Goal: Task Accomplishment & Management: Use online tool/utility

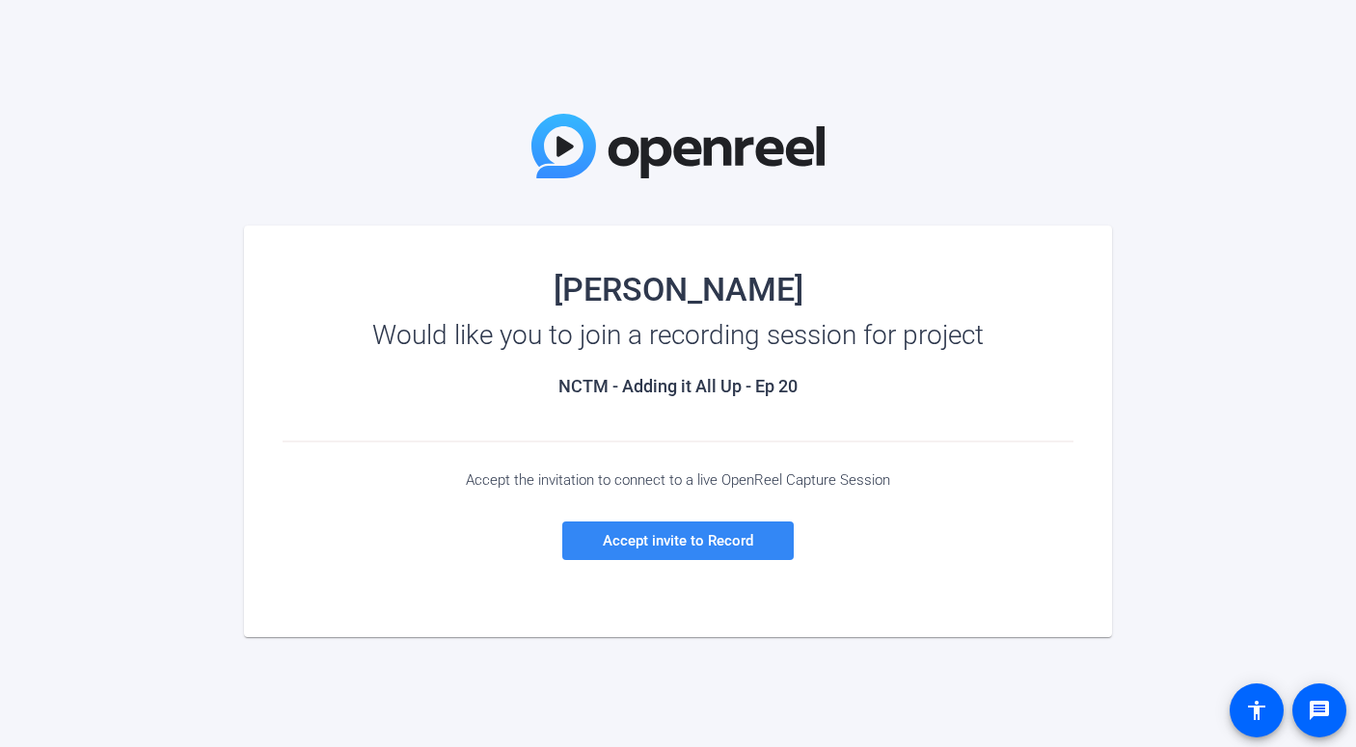
click at [754, 539] on span at bounding box center [677, 541] width 231 height 46
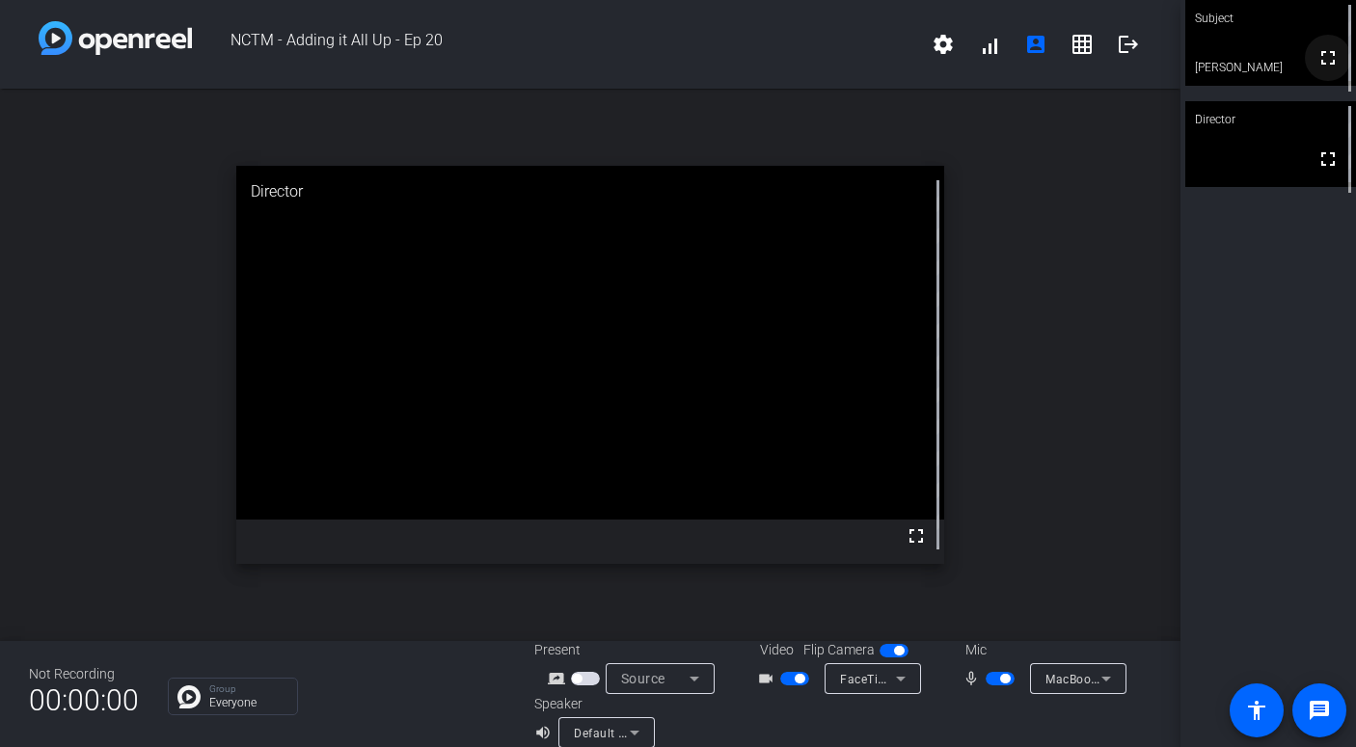
click at [1329, 63] on mat-icon "fullscreen" at bounding box center [1328, 57] width 23 height 23
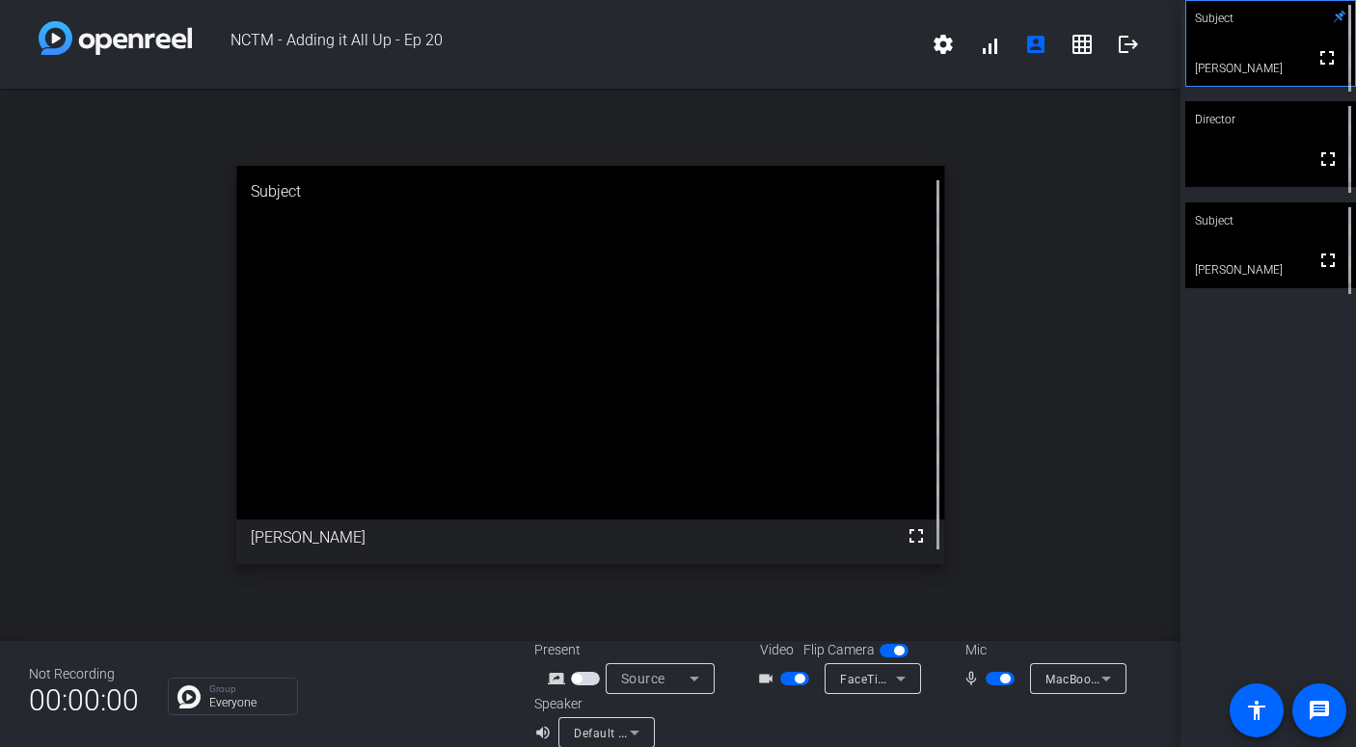
click at [1338, 14] on icon at bounding box center [1340, 17] width 14 height 14
click at [1326, 69] on mat-icon "fullscreen" at bounding box center [1327, 57] width 23 height 23
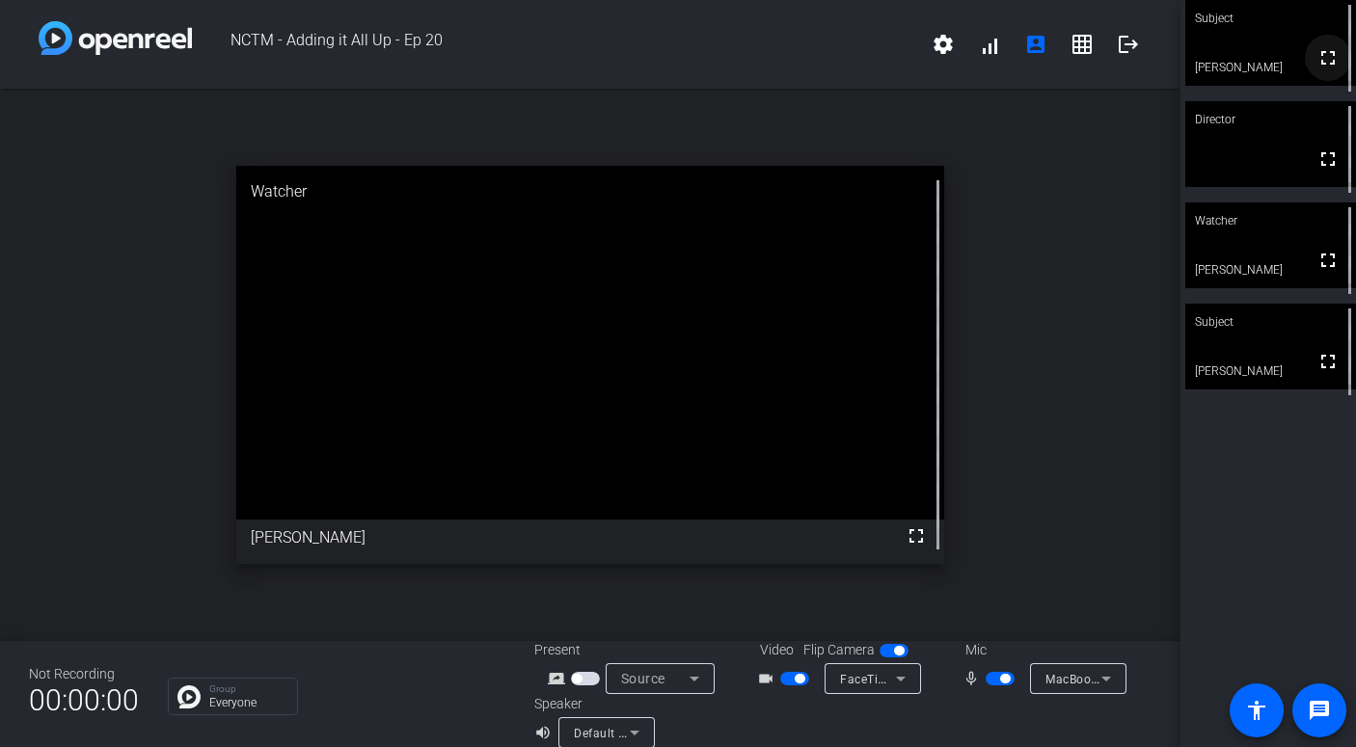
click at [1332, 67] on mat-icon "fullscreen" at bounding box center [1328, 57] width 23 height 23
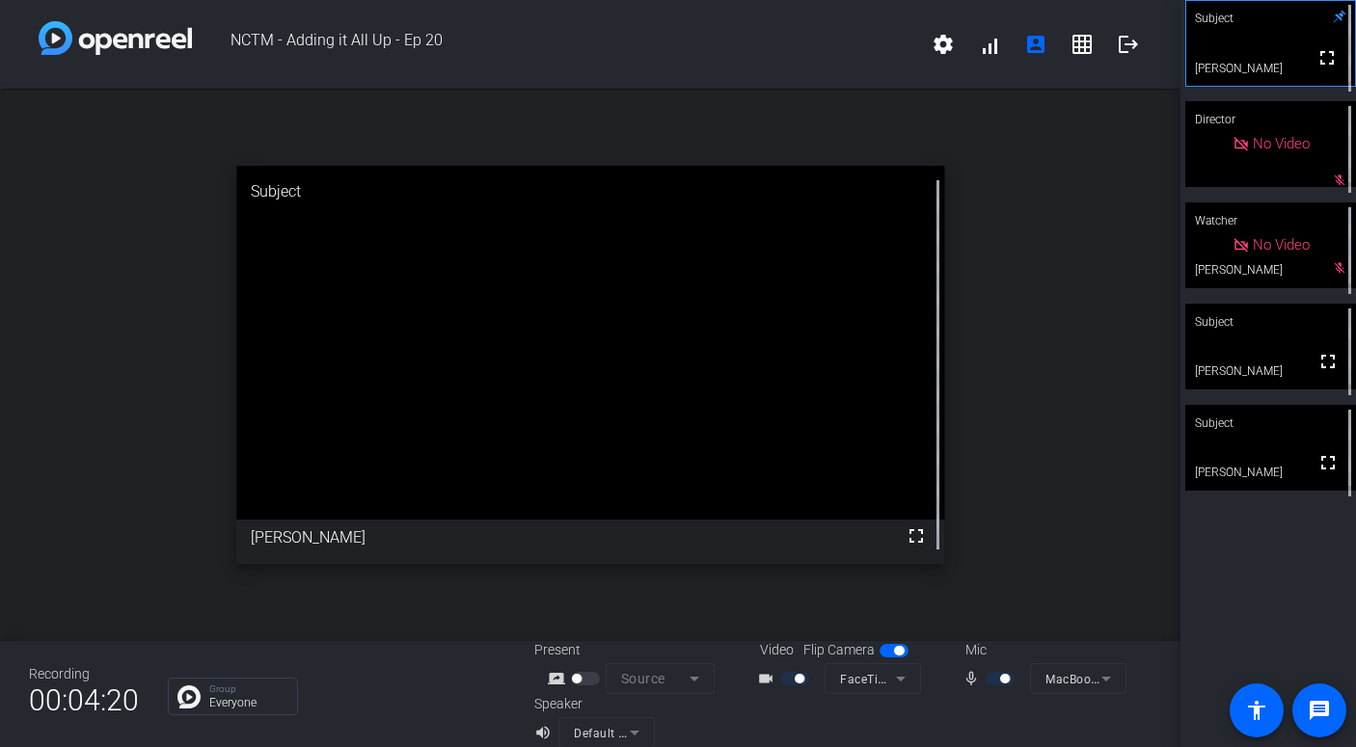
click at [1340, 17] on icon at bounding box center [1340, 17] width 13 height 13
